Goal: Task Accomplishment & Management: Use online tool/utility

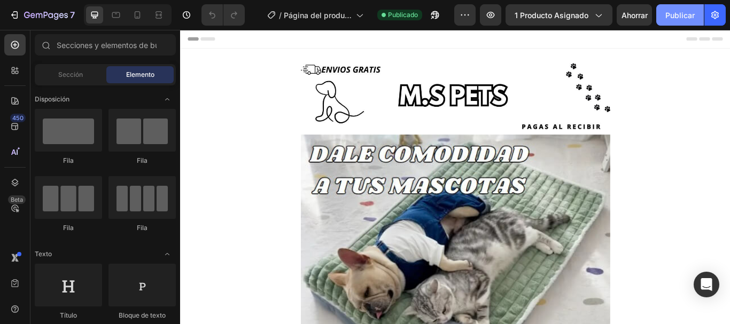
click at [659, 11] on button "Publicar" at bounding box center [680, 14] width 48 height 21
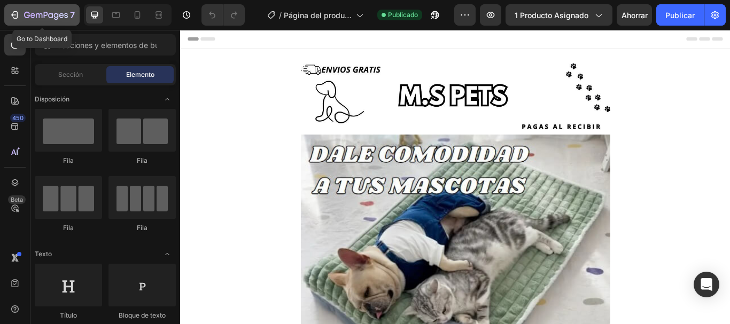
click at [13, 14] on icon "button" at bounding box center [14, 15] width 11 height 11
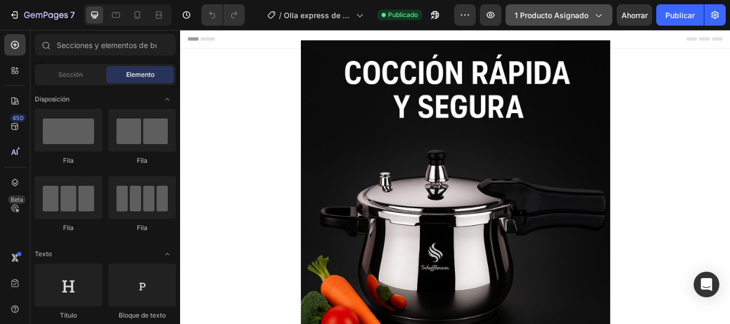
click at [550, 17] on font "1 producto asignado" at bounding box center [551, 15] width 74 height 9
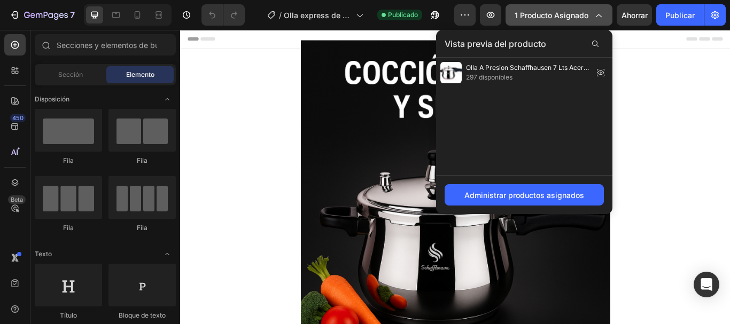
click at [550, 17] on font "1 producto asignado" at bounding box center [551, 15] width 74 height 9
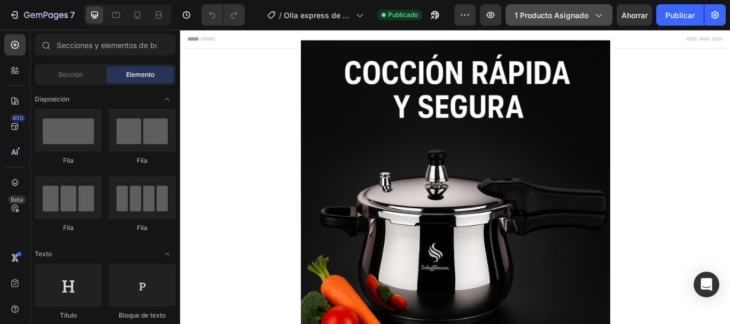
click at [565, 15] on font "1 producto asignado" at bounding box center [551, 15] width 74 height 9
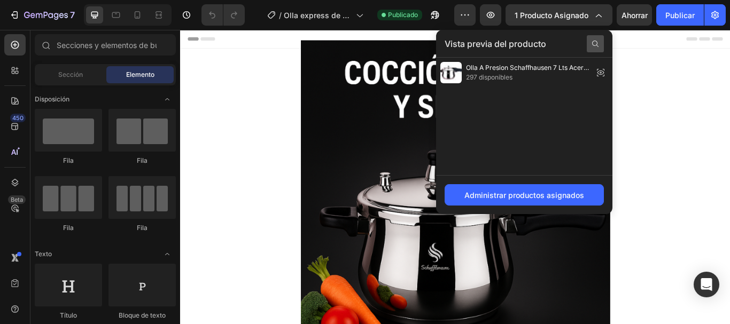
click at [592, 45] on icon at bounding box center [595, 44] width 9 height 9
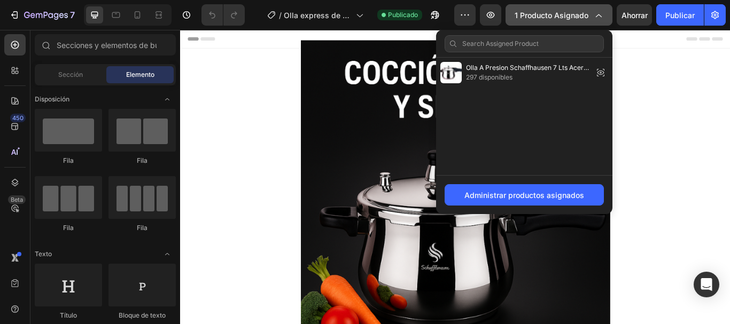
click at [568, 18] on font "1 producto asignado" at bounding box center [551, 15] width 74 height 9
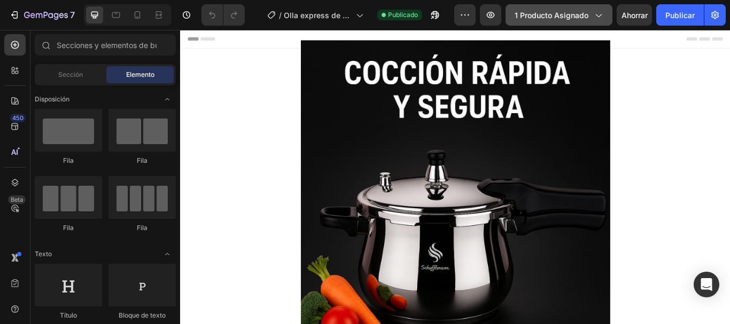
click at [568, 18] on font "1 producto asignado" at bounding box center [551, 15] width 74 height 9
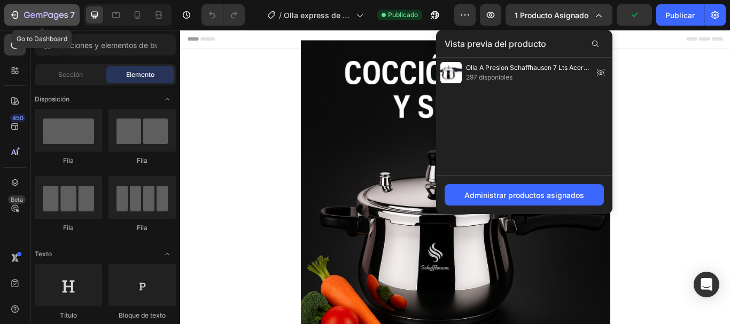
click at [11, 14] on icon "button" at bounding box center [14, 15] width 11 height 11
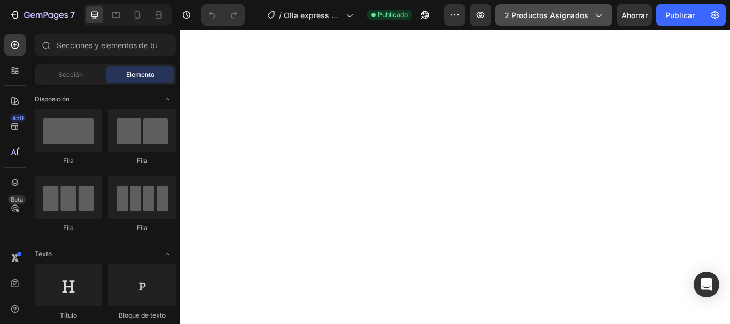
click at [578, 17] on font "2 productos asignados" at bounding box center [546, 15] width 84 height 9
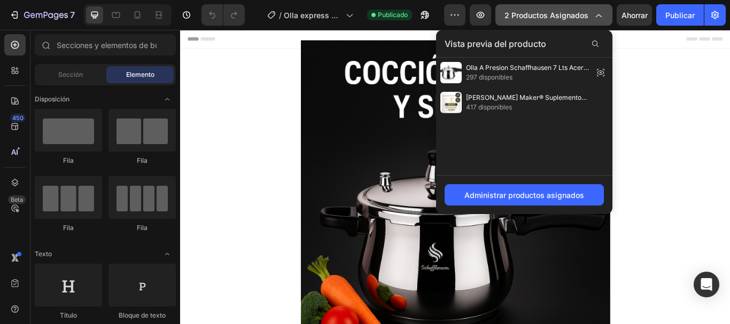
click at [578, 17] on font "2 productos asignados" at bounding box center [546, 15] width 84 height 9
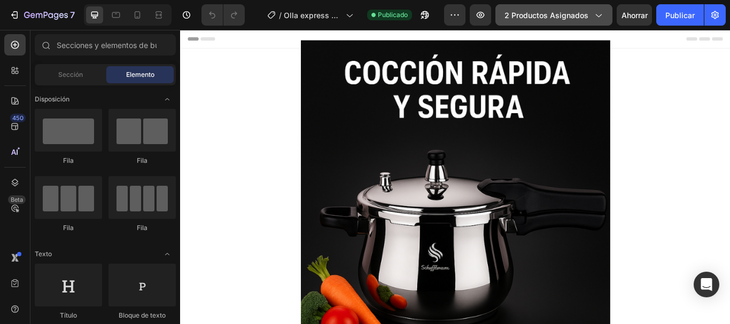
click at [578, 17] on font "2 productos asignados" at bounding box center [546, 15] width 84 height 9
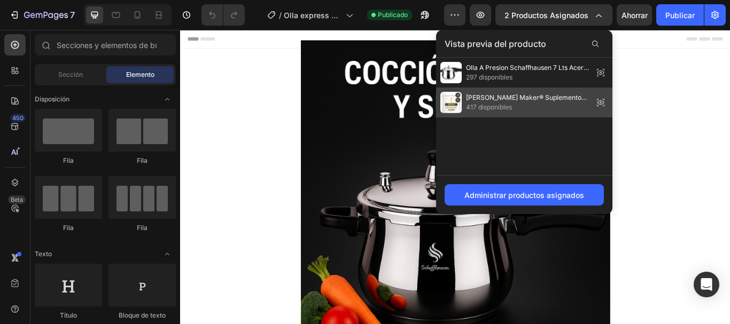
click at [529, 101] on span "[PERSON_NAME] Maker® Suplemento 120 Cápsulas + 6 REGALOS" at bounding box center [527, 98] width 123 height 10
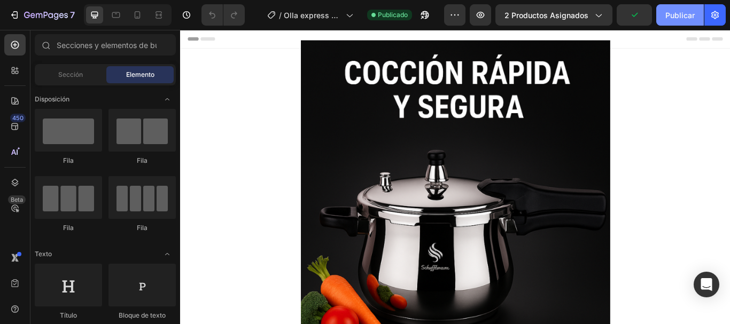
click at [687, 22] on button "Publicar" at bounding box center [680, 14] width 48 height 21
